Goal: Register for event/course

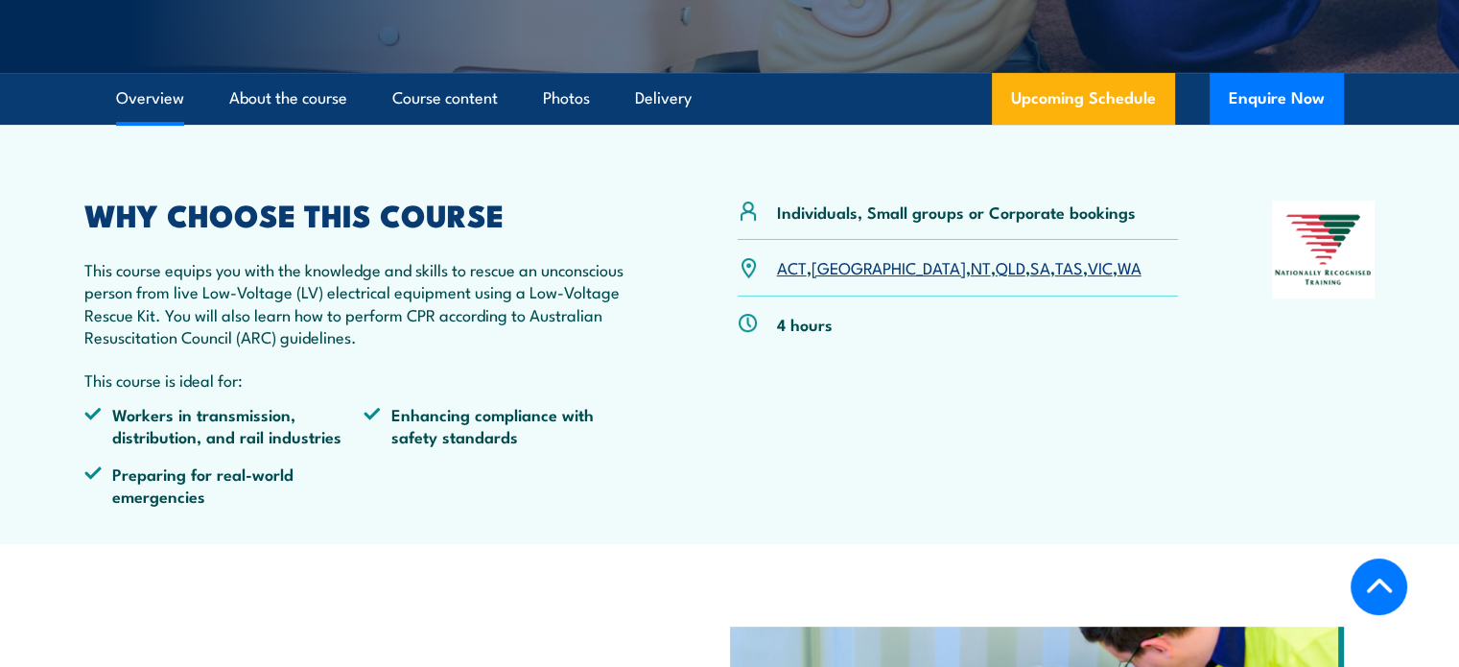
scroll to position [575, 0]
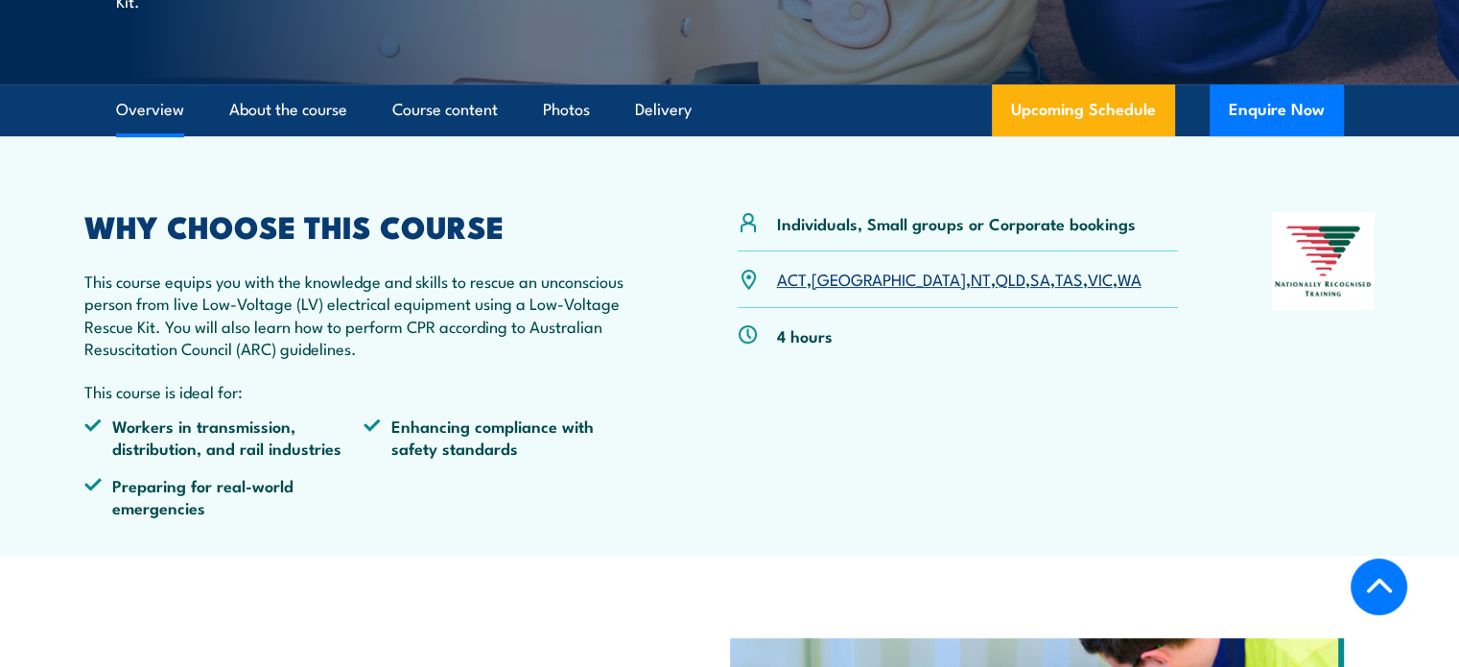
click at [971, 278] on link "NT" at bounding box center [981, 278] width 20 height 23
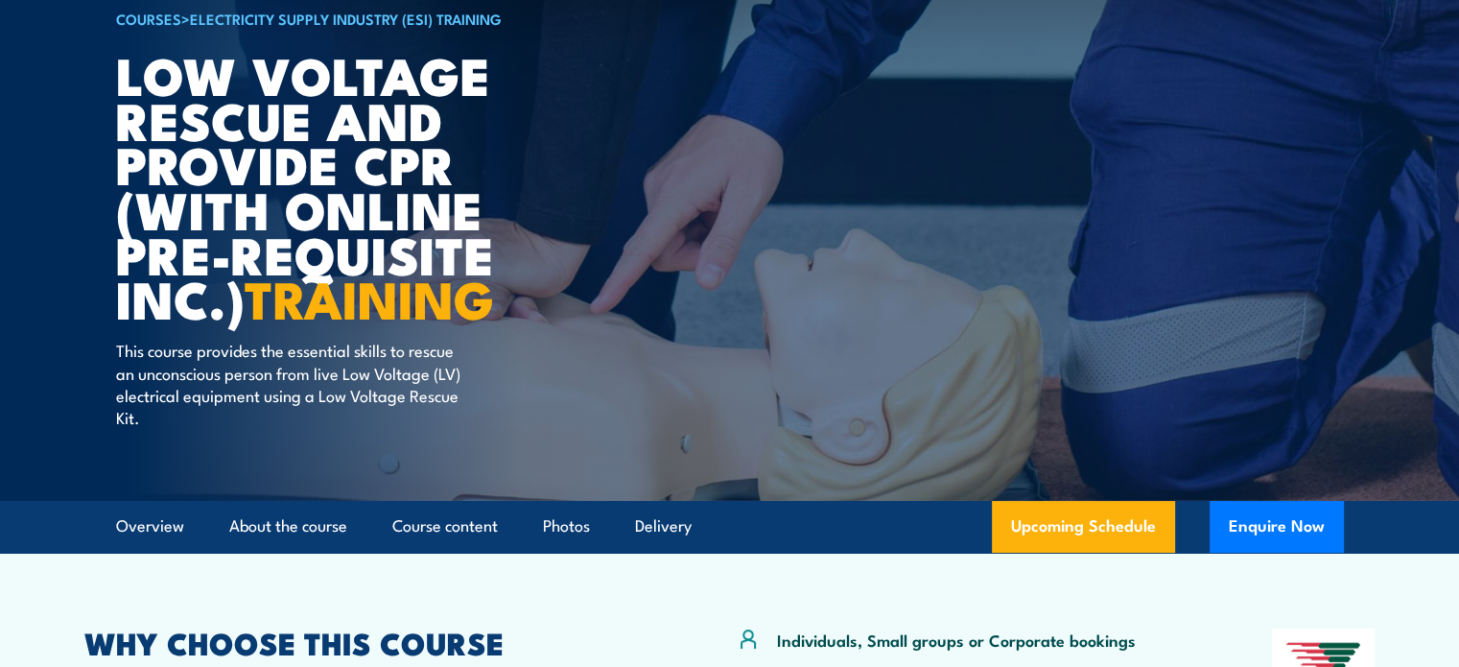
scroll to position [117, 0]
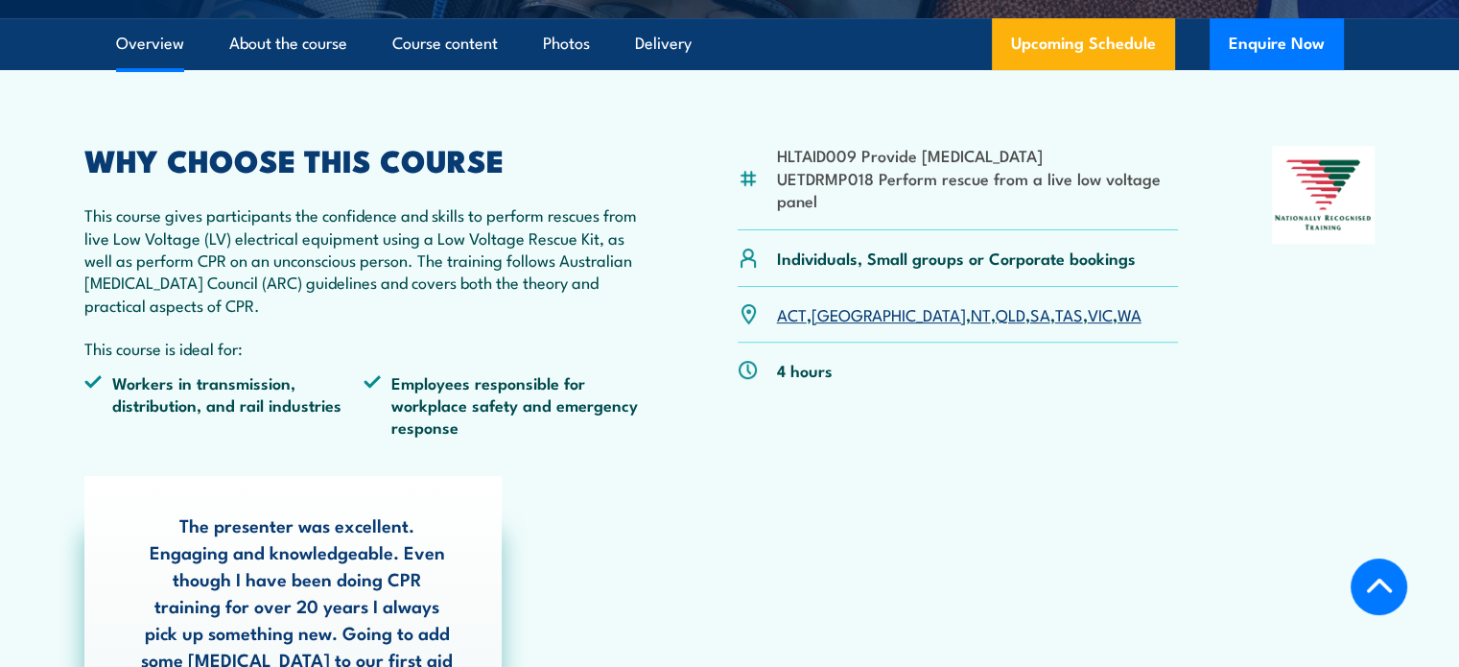
scroll to position [575, 0]
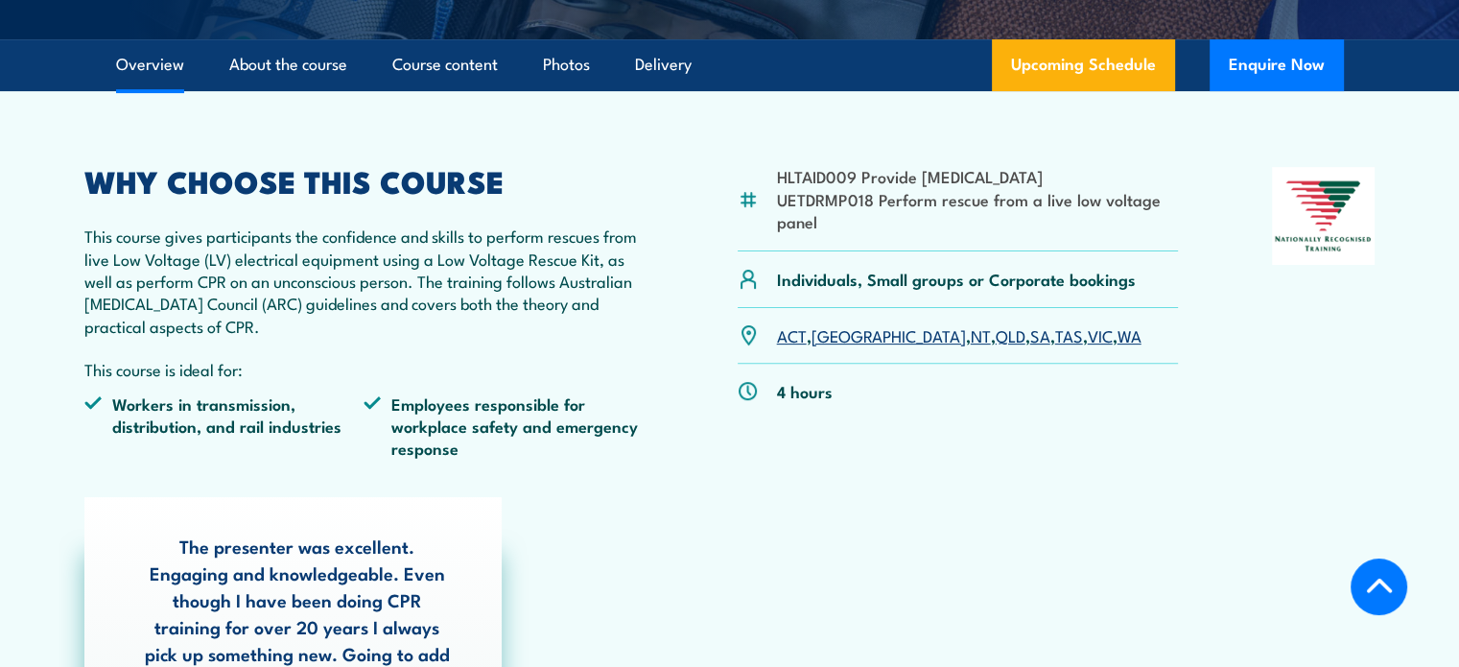
click at [971, 337] on link "NT" at bounding box center [981, 334] width 20 height 23
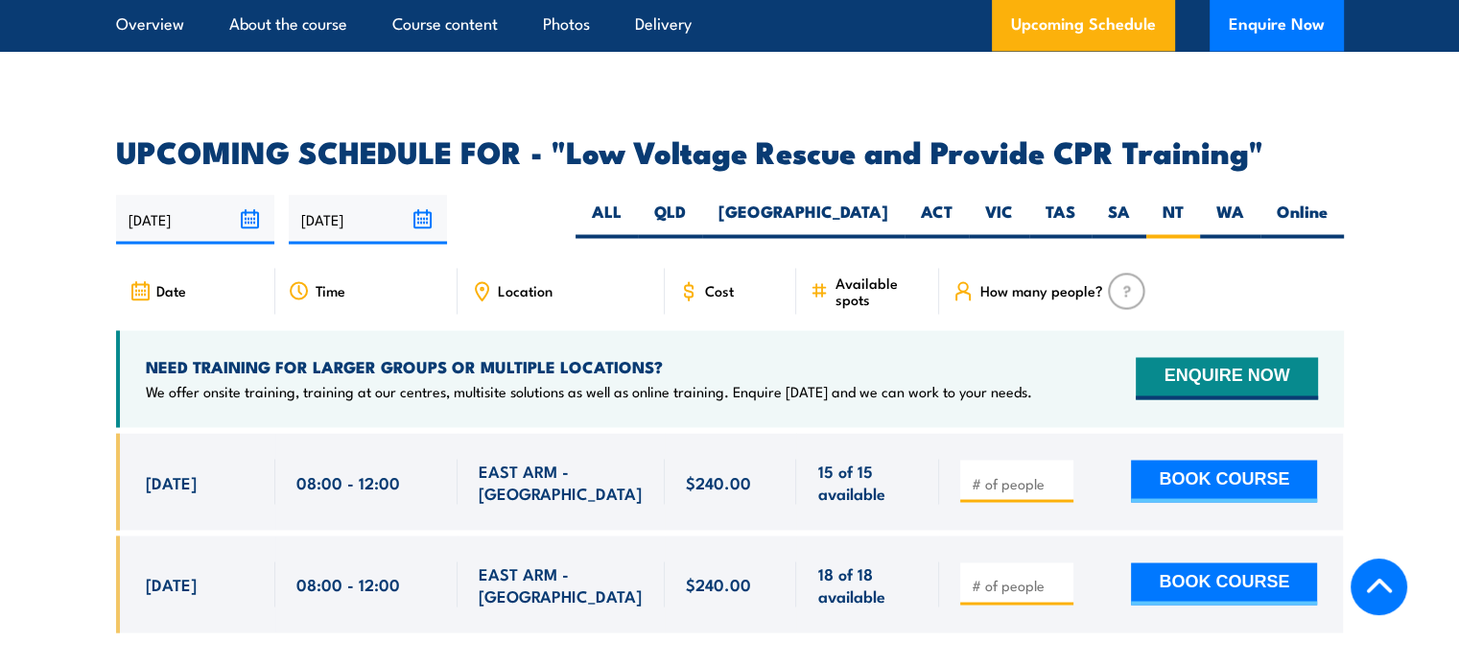
scroll to position [3357, 0]
